Goal: Use online tool/utility: Use online tool/utility

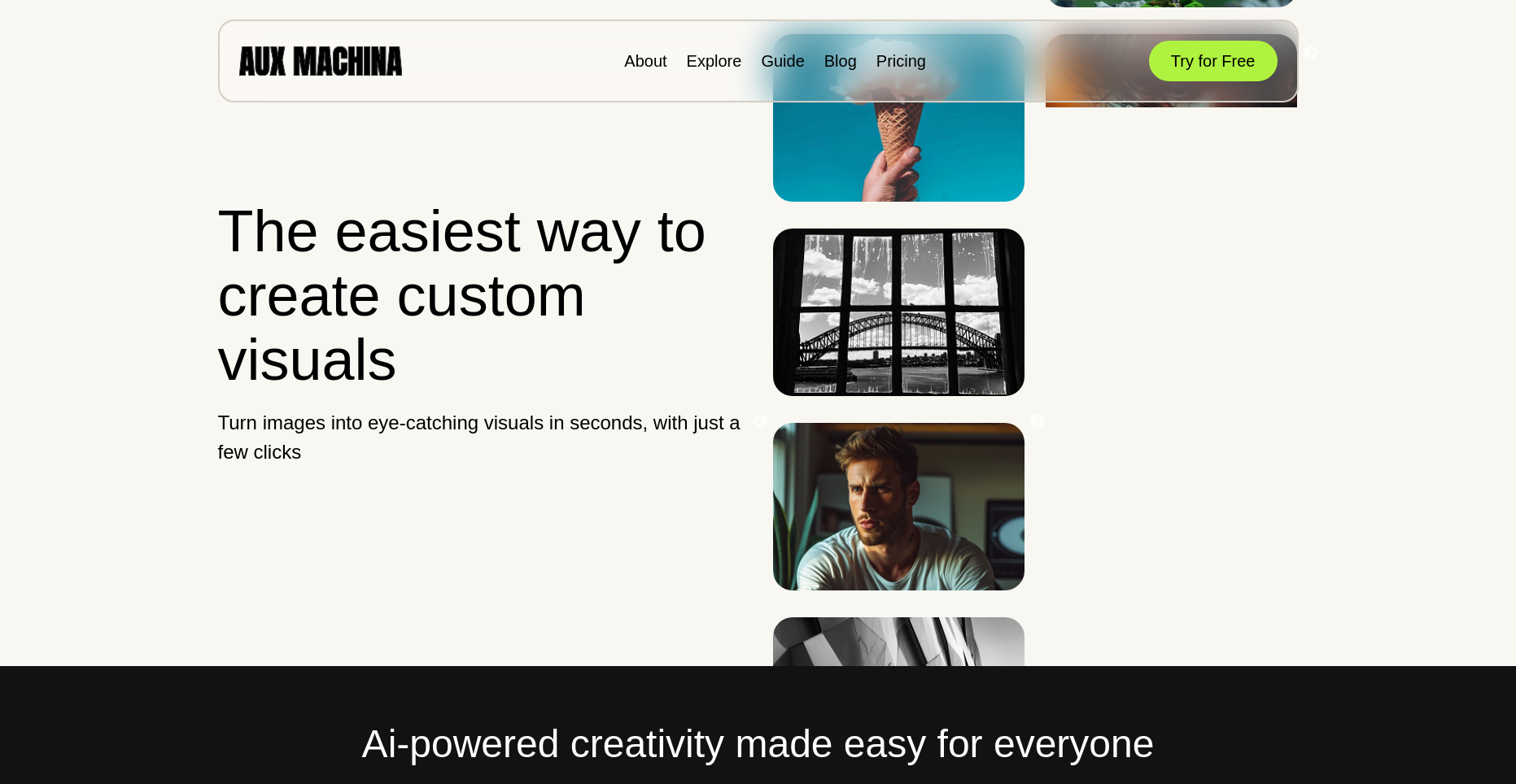
click at [1216, 60] on button "Try for Free" at bounding box center [1213, 61] width 129 height 41
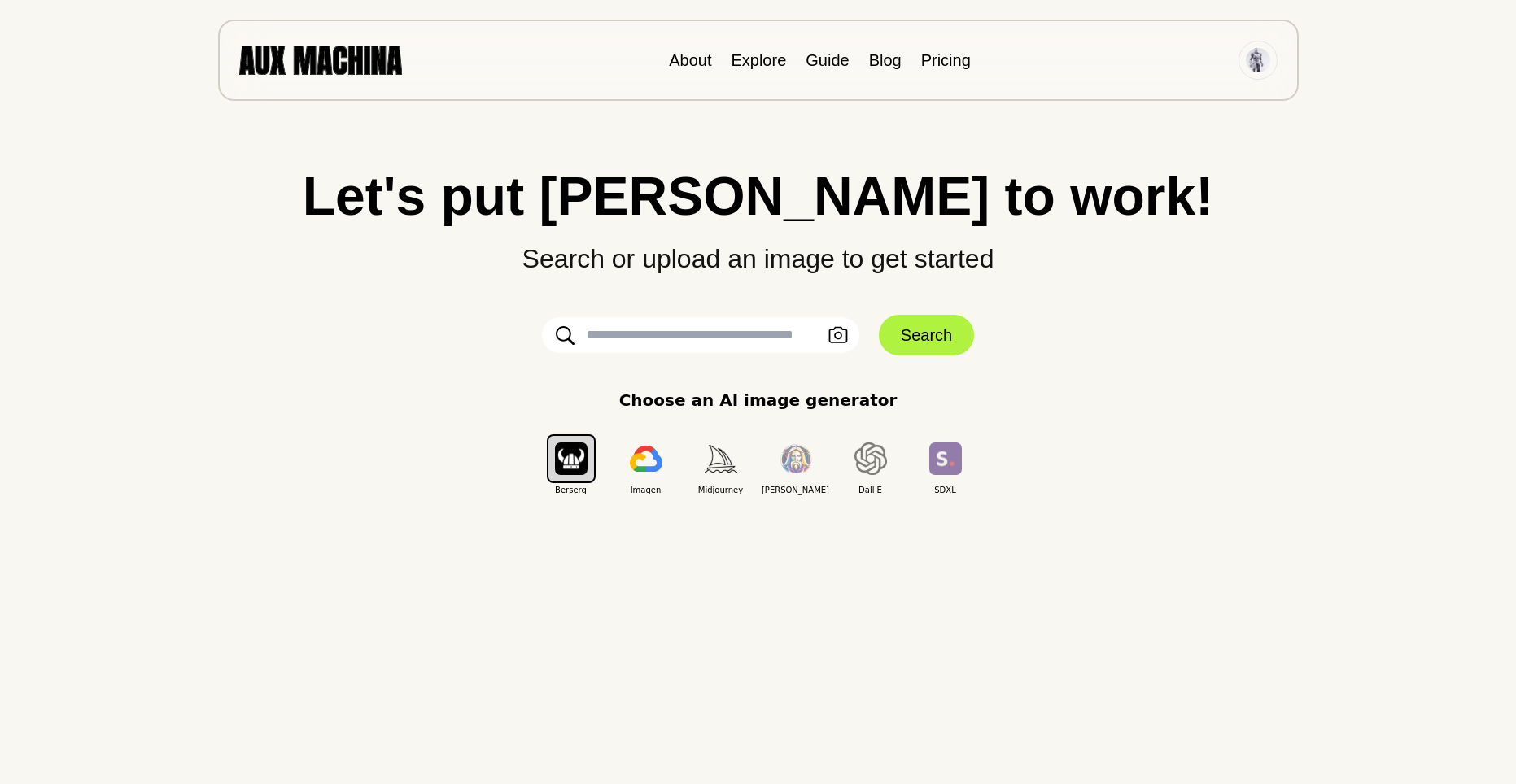
click at [686, 348] on input "text" at bounding box center [700, 335] width 317 height 36
click at [844, 330] on icon "button" at bounding box center [837, 335] width 19 height 17
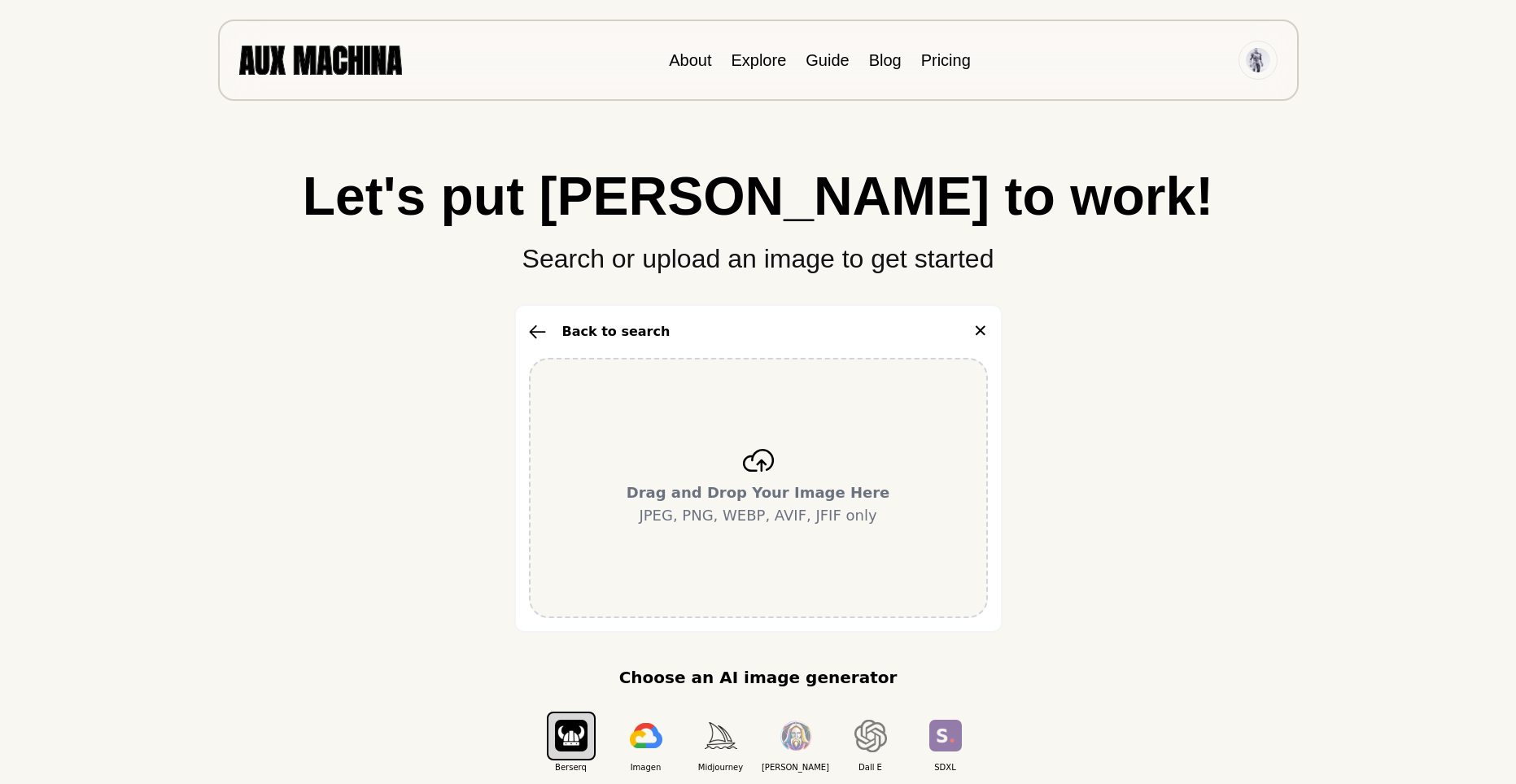
click at [802, 484] on b "Drag and Drop Your Image Here" at bounding box center [758, 492] width 263 height 17
